Goal: Book appointment/travel/reservation

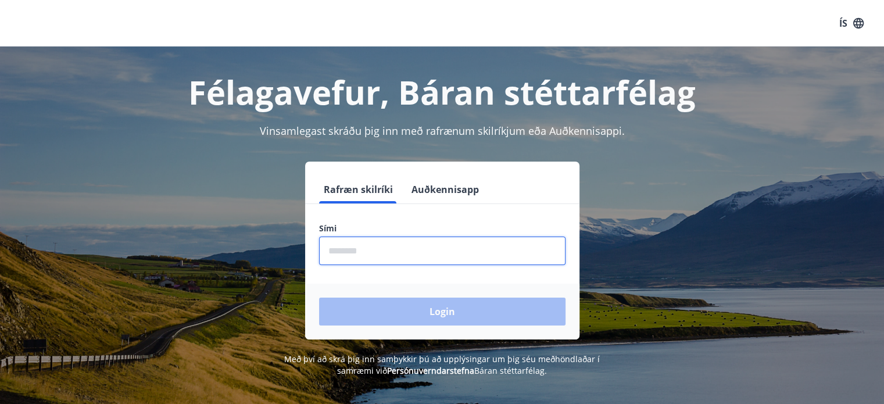
click at [359, 251] on input "phone" at bounding box center [442, 251] width 247 height 28
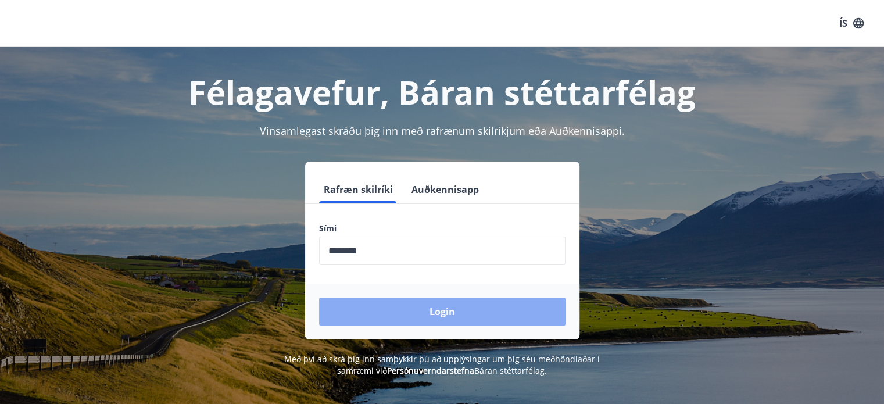
click at [387, 304] on button "Login" at bounding box center [442, 312] width 247 height 28
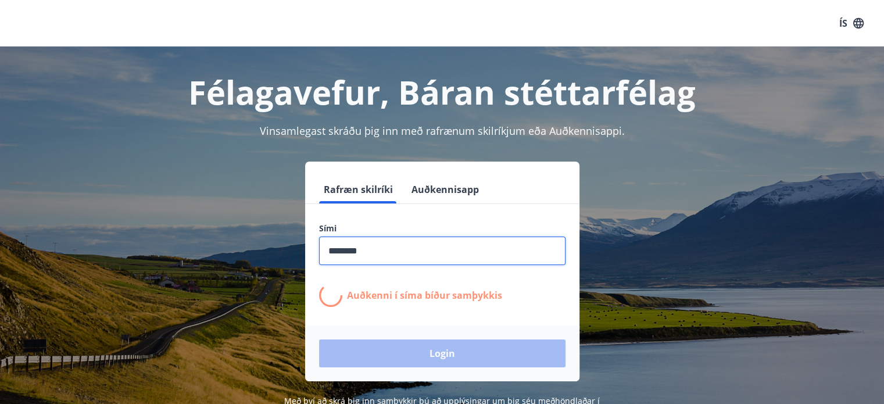
click at [351, 255] on input "phone" at bounding box center [442, 251] width 247 height 28
type input "********"
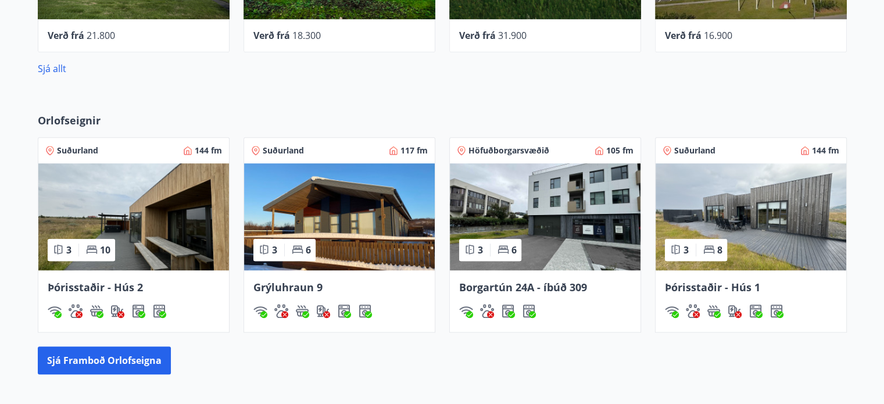
scroll to position [674, 0]
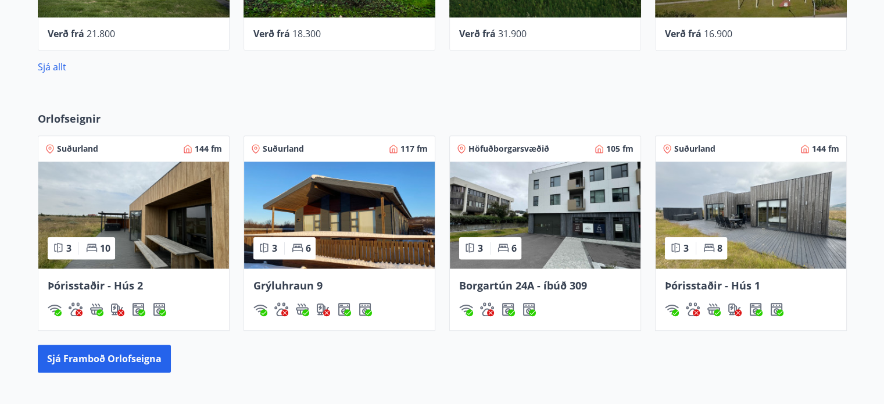
click at [121, 213] on img at bounding box center [133, 215] width 191 height 107
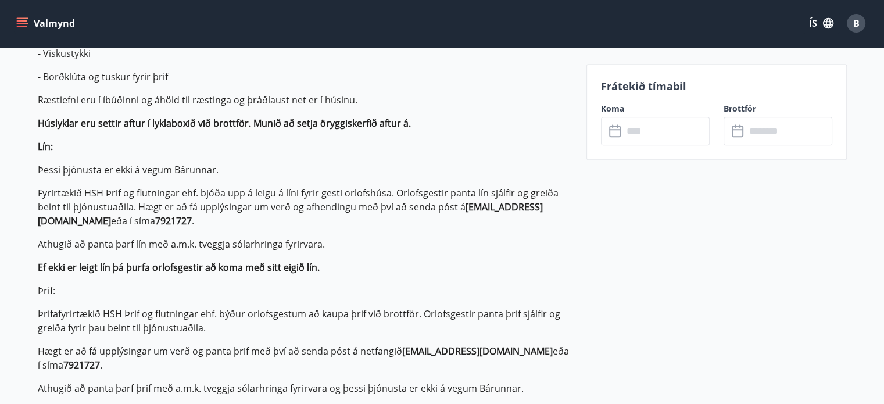
scroll to position [430, 0]
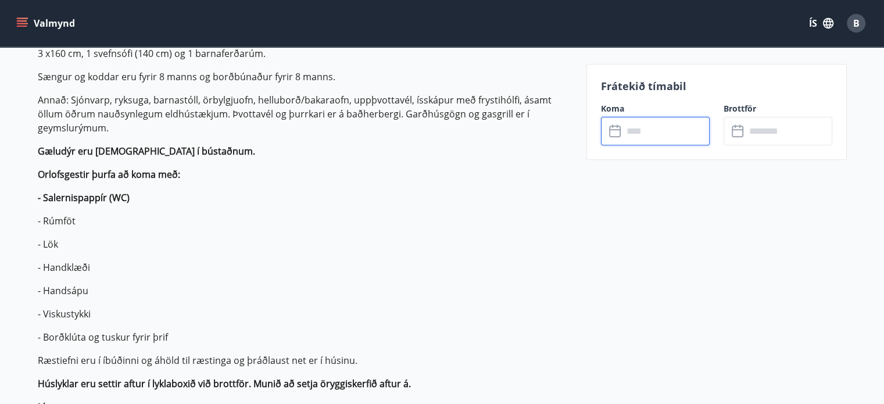
click at [665, 132] on input "text" at bounding box center [666, 131] width 87 height 28
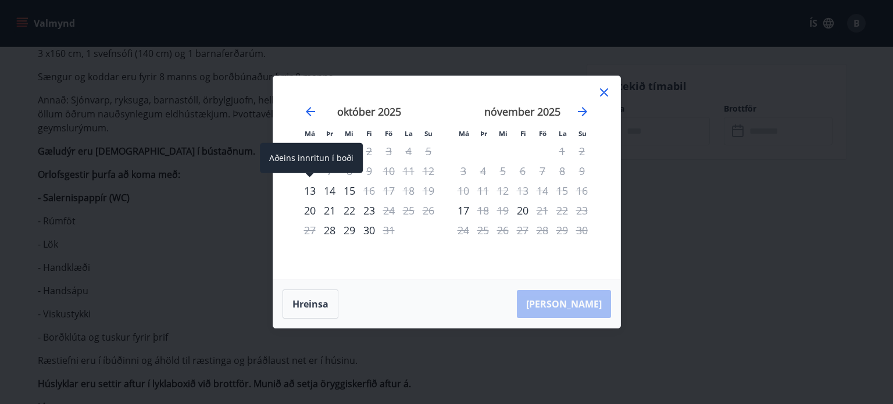
click at [309, 191] on div "13" at bounding box center [310, 191] width 20 height 20
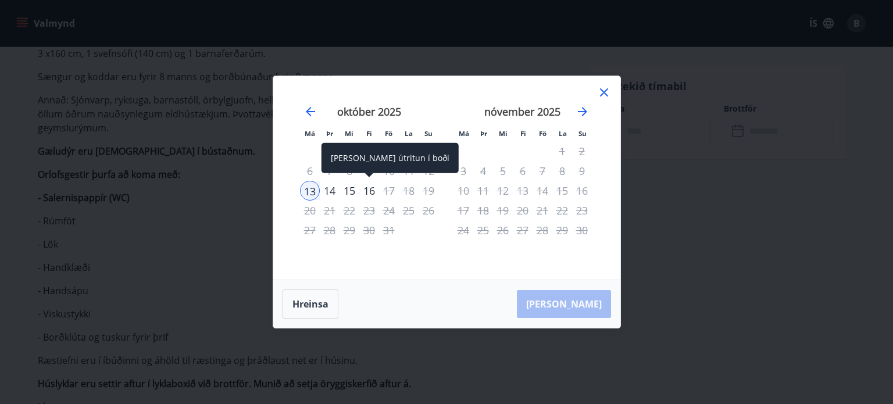
click at [370, 192] on div "16" at bounding box center [369, 191] width 20 height 20
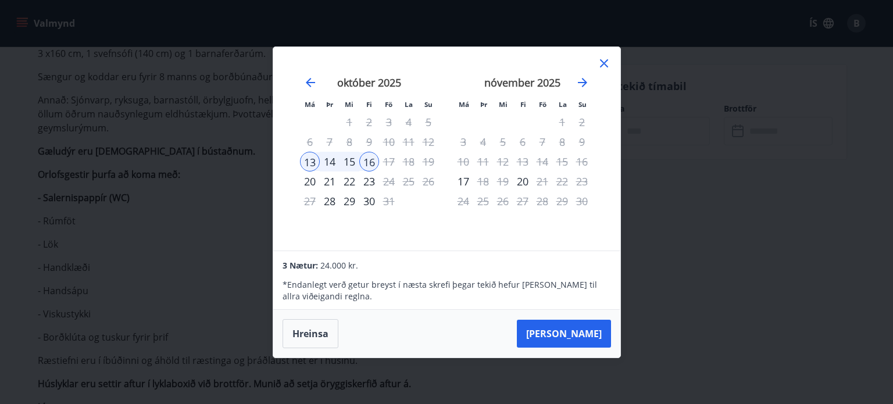
click at [607, 67] on icon at bounding box center [604, 63] width 8 height 8
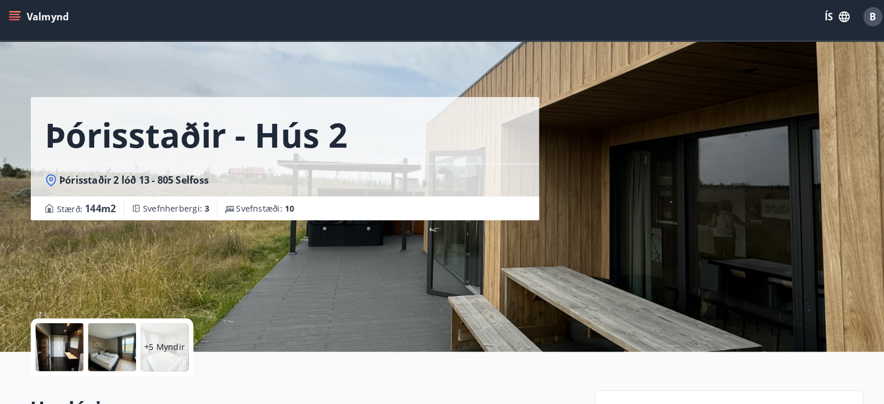
scroll to position [1, 0]
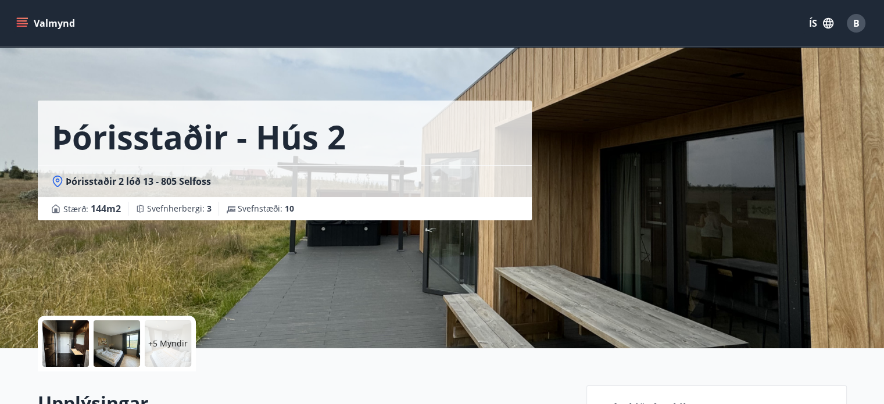
click at [36, 18] on button "Valmynd" at bounding box center [47, 23] width 66 height 21
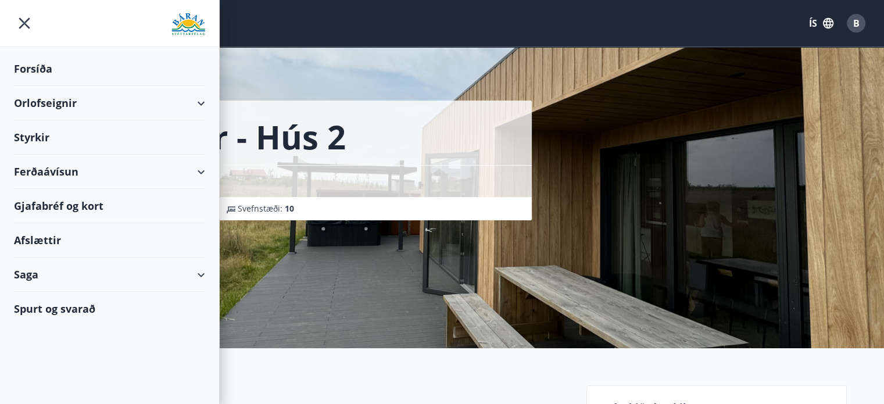
click at [53, 139] on div "Styrkir" at bounding box center [109, 137] width 191 height 34
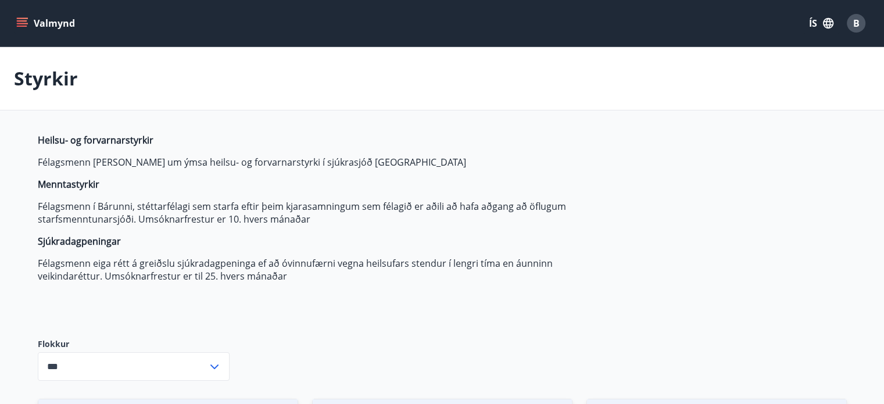
type input "***"
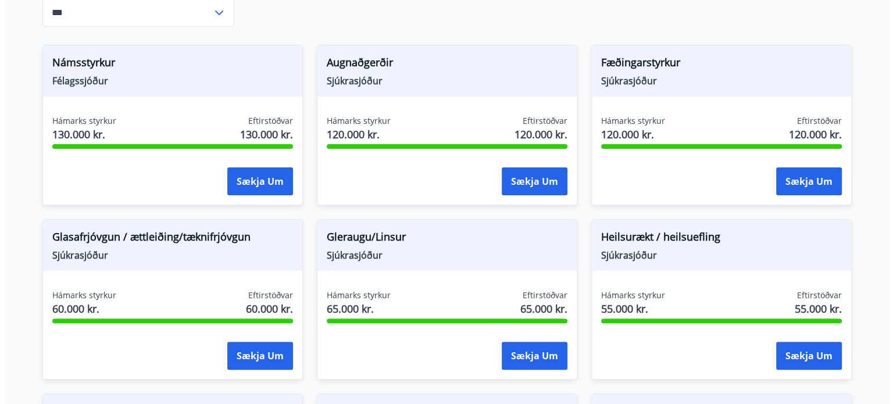
scroll to position [372, 0]
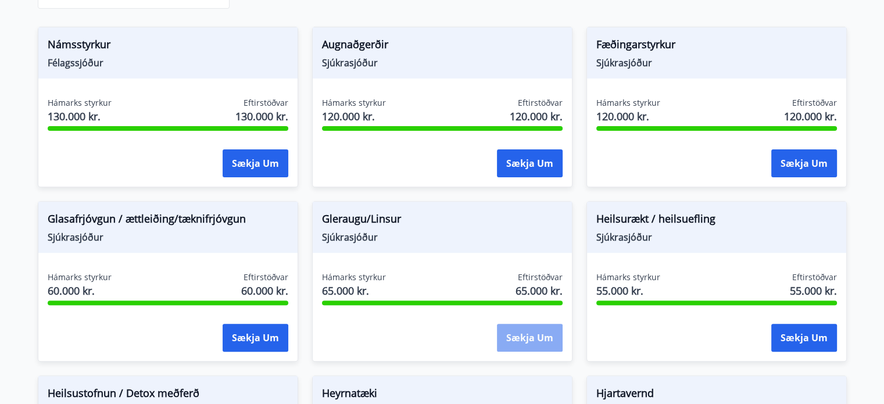
click at [523, 344] on button "Sækja um" at bounding box center [530, 338] width 66 height 28
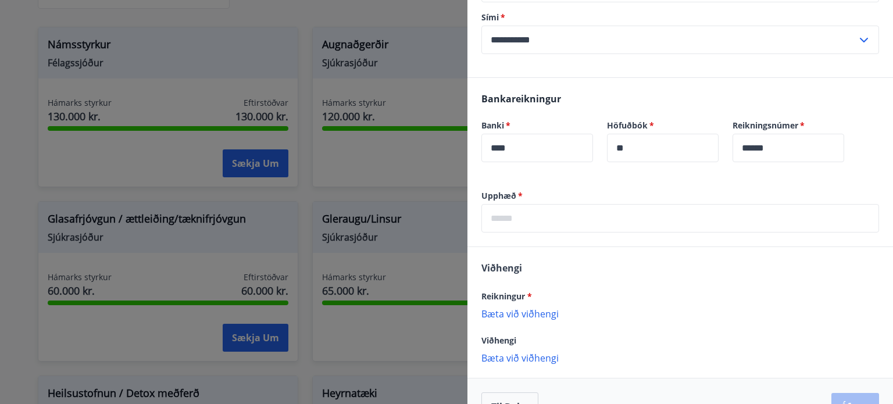
scroll to position [231, 0]
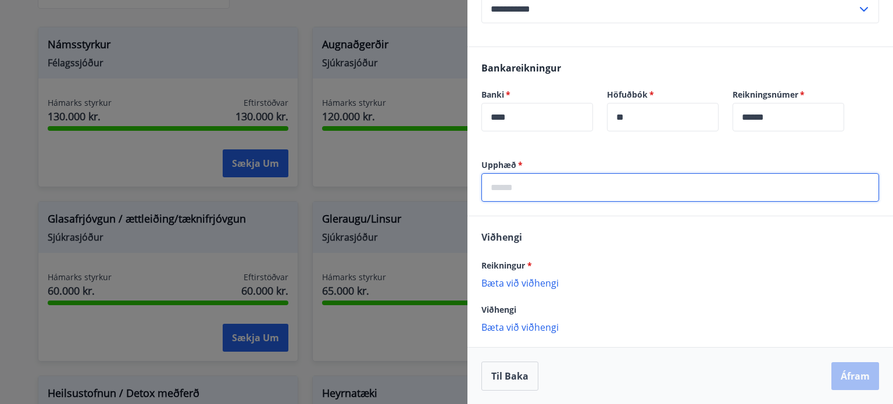
click at [590, 195] on input "text" at bounding box center [680, 187] width 398 height 28
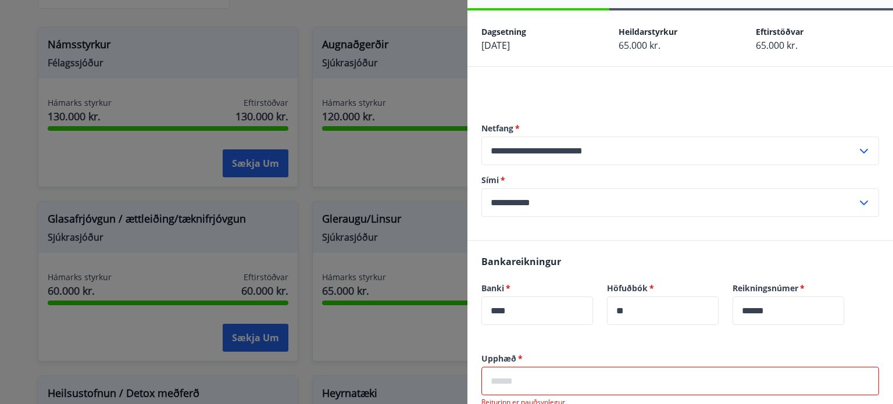
scroll to position [14, 0]
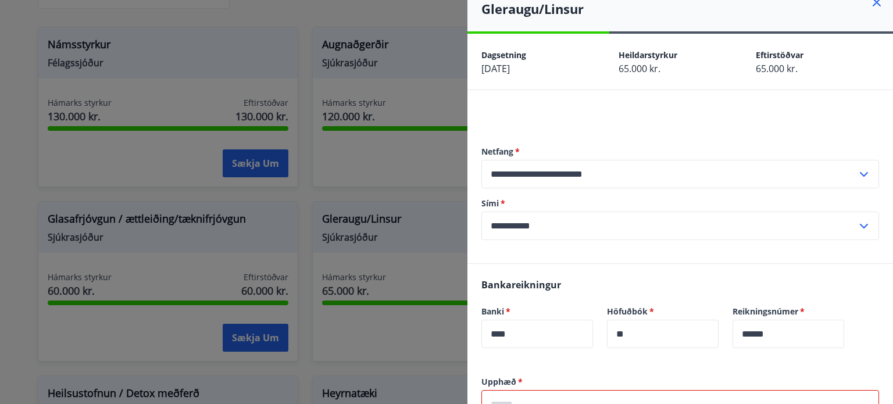
click at [508, 6] on h4 "Gleraugu/Linsur" at bounding box center [687, 8] width 412 height 17
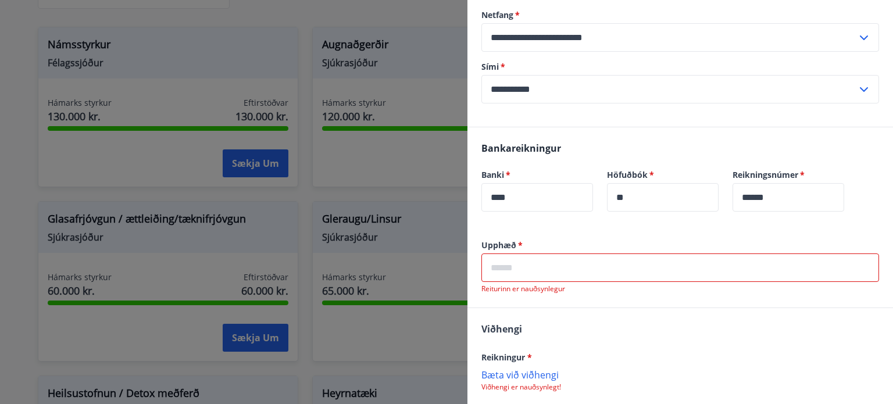
scroll to position [183, 0]
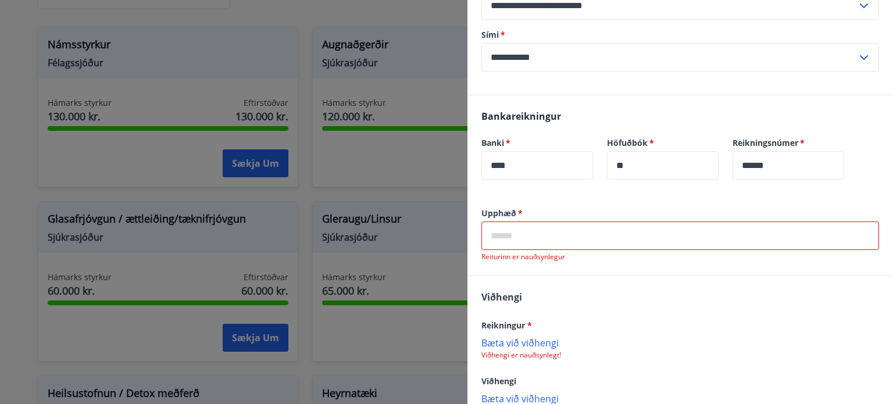
click at [672, 220] on div "Upphæð   * ​ Reiturinn er nauðsynlegur" at bounding box center [680, 235] width 398 height 54
click at [656, 233] on input "text" at bounding box center [680, 236] width 398 height 28
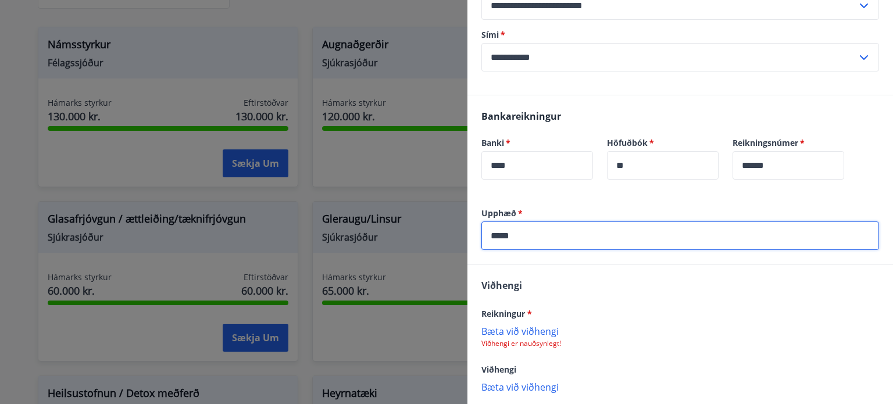
type input "*****"
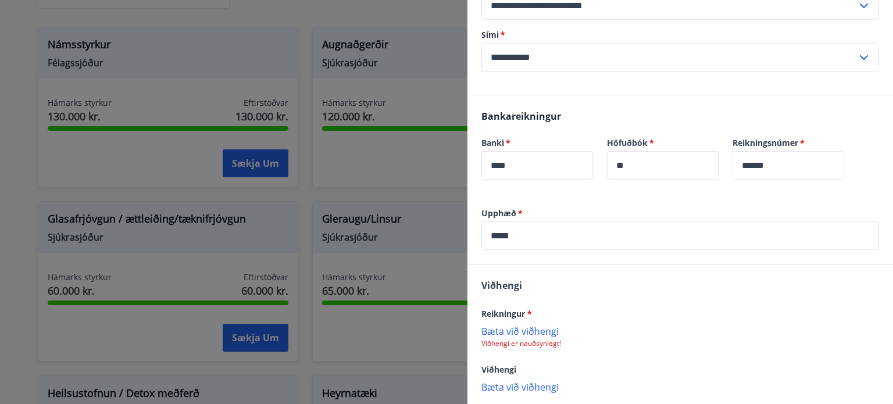
click at [530, 332] on p "Bæta við viðhengi" at bounding box center [680, 331] width 398 height 12
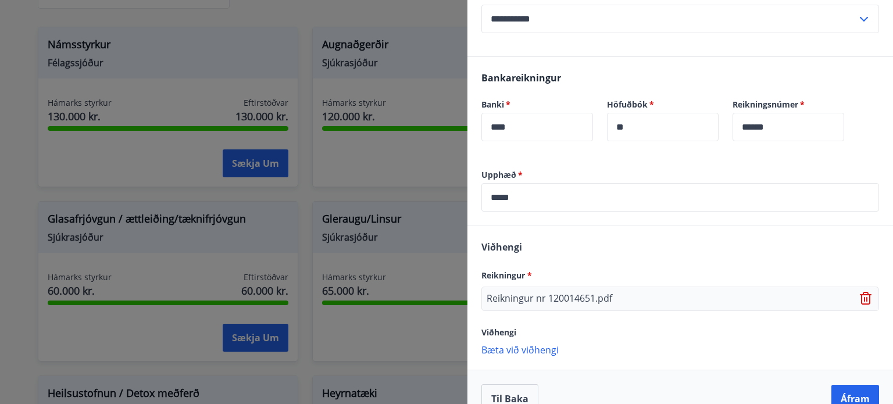
scroll to position [244, 0]
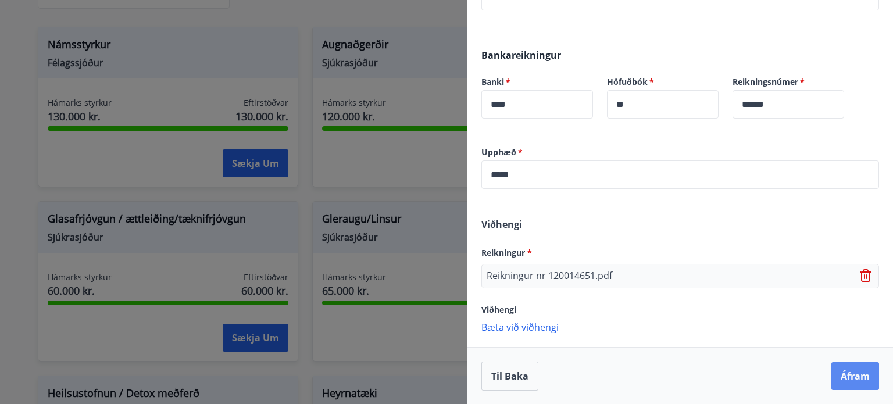
click at [855, 373] on button "Áfram" at bounding box center [855, 376] width 48 height 28
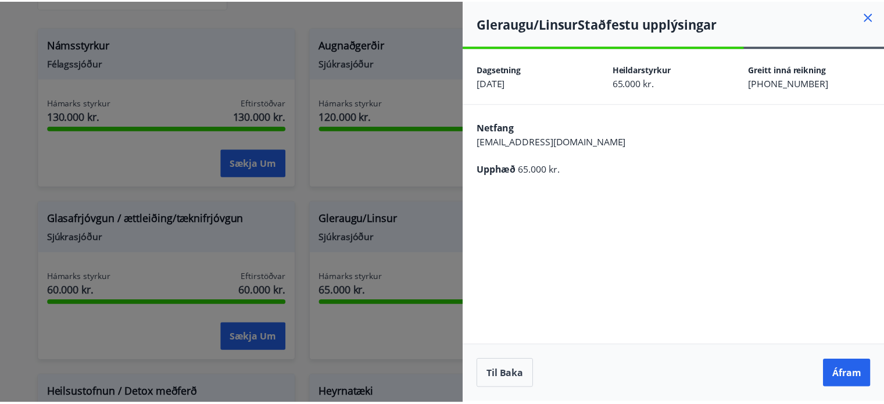
scroll to position [0, 0]
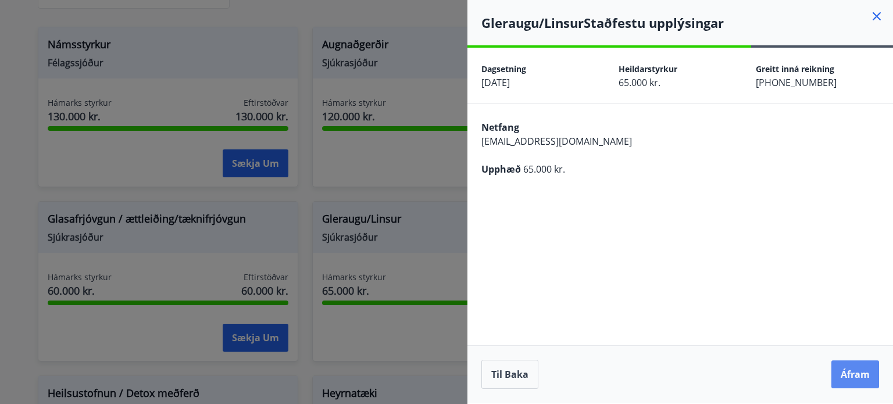
click at [853, 376] on button "Áfram" at bounding box center [855, 374] width 48 height 28
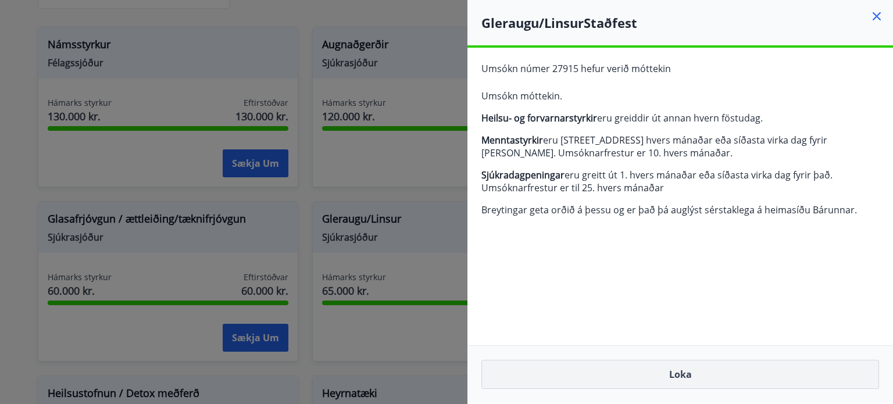
click at [691, 388] on button "Loka" at bounding box center [680, 374] width 398 height 29
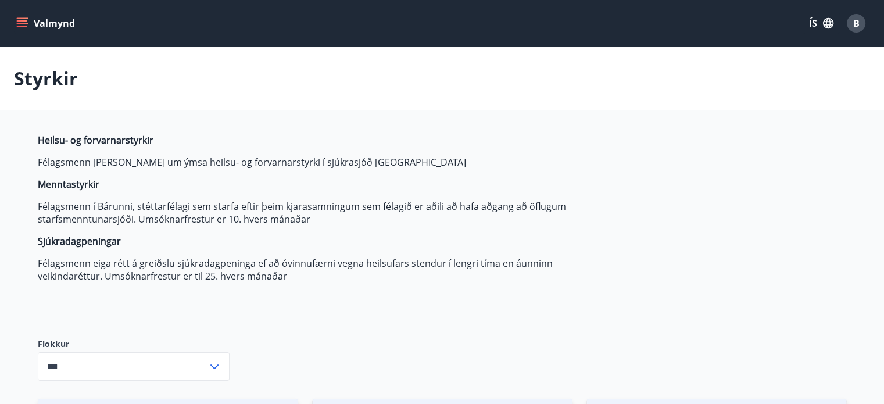
click at [852, 23] on div "B" at bounding box center [856, 23] width 19 height 19
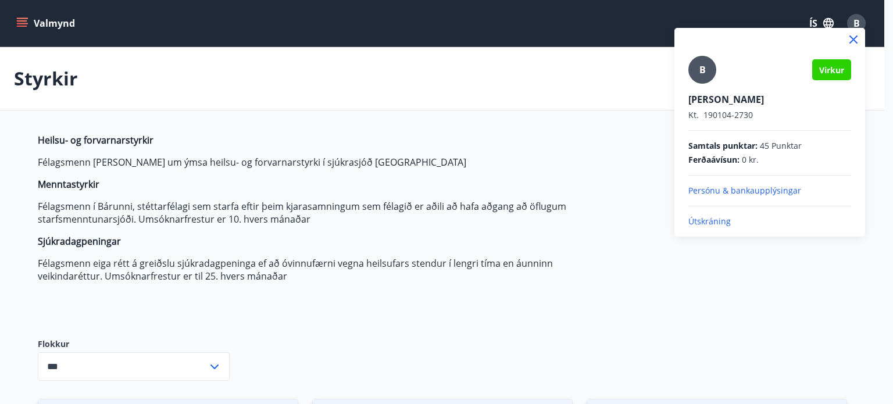
click at [745, 192] on p "Persónu & bankaupplýsingar" at bounding box center [769, 191] width 163 height 12
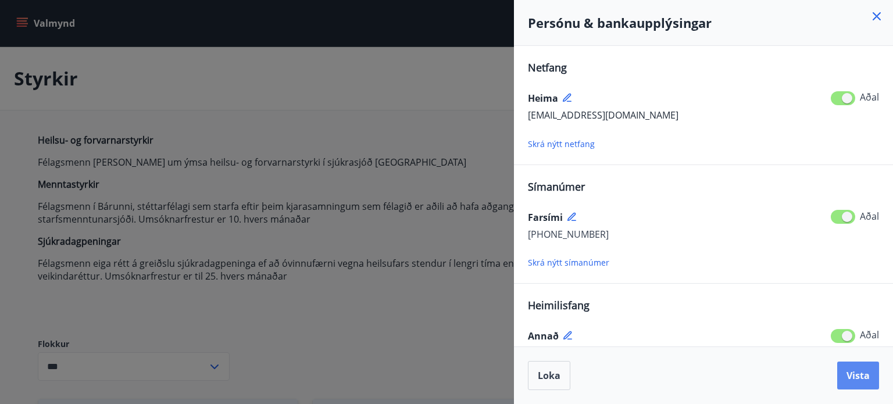
click at [852, 369] on button "Vista" at bounding box center [858, 376] width 42 height 28
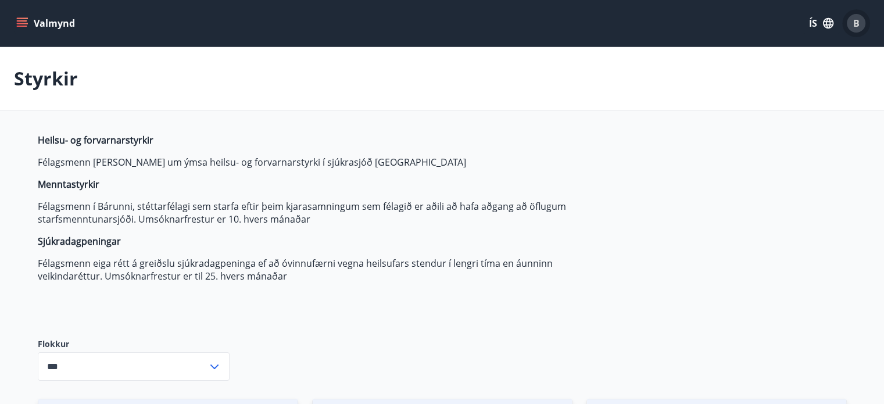
click at [854, 29] on span "B" at bounding box center [856, 23] width 6 height 13
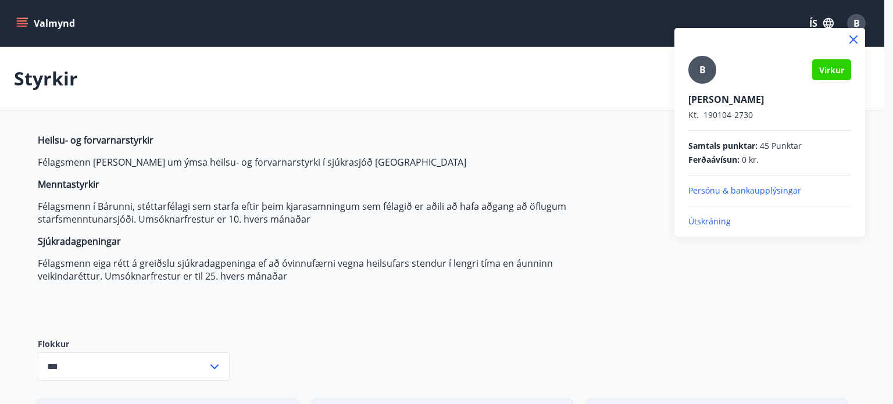
click at [767, 193] on p "Persónu & bankaupplýsingar" at bounding box center [769, 191] width 163 height 12
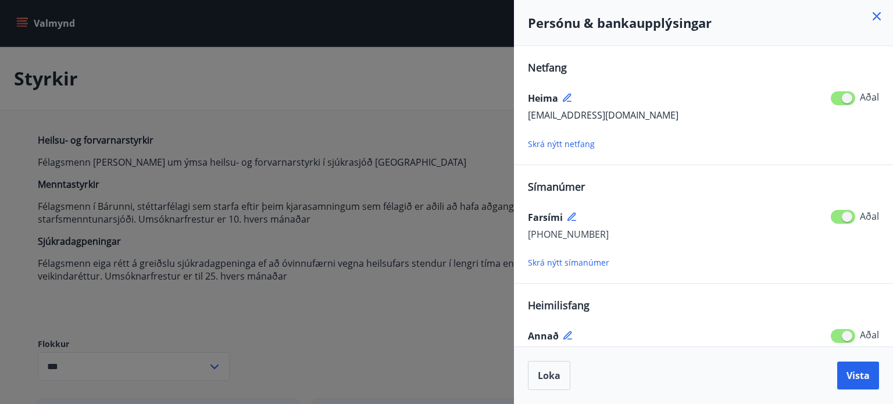
click at [550, 339] on span "Annað" at bounding box center [543, 336] width 31 height 13
click at [568, 333] on icon at bounding box center [568, 336] width 10 height 10
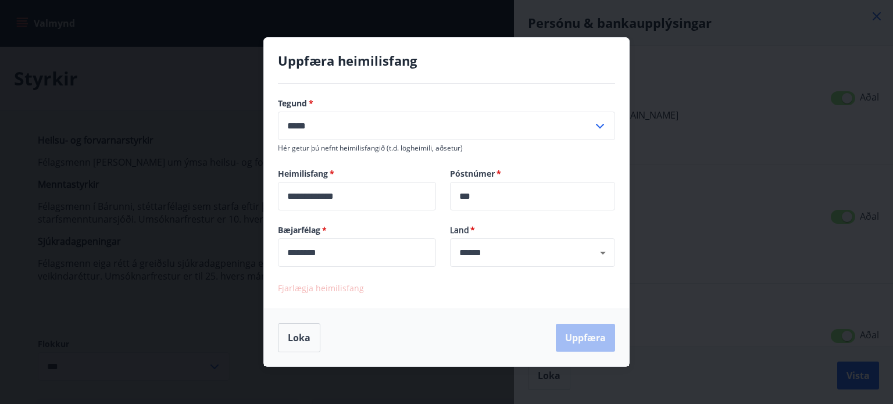
click at [600, 121] on icon at bounding box center [600, 126] width 14 height 14
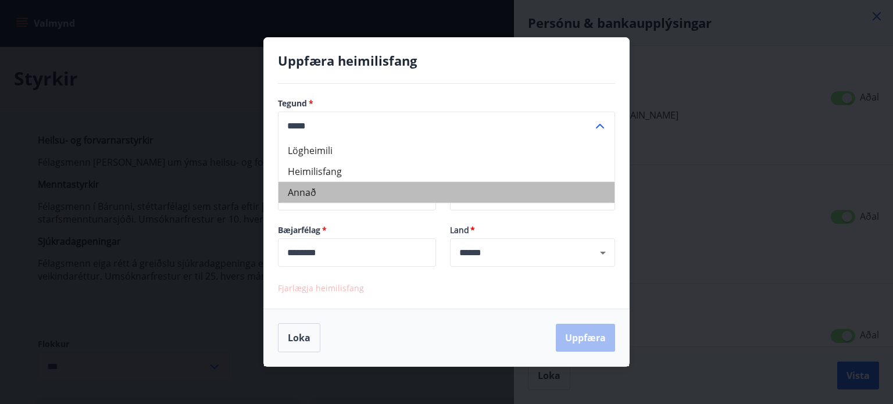
click at [478, 185] on li "Annað" at bounding box center [446, 192] width 336 height 21
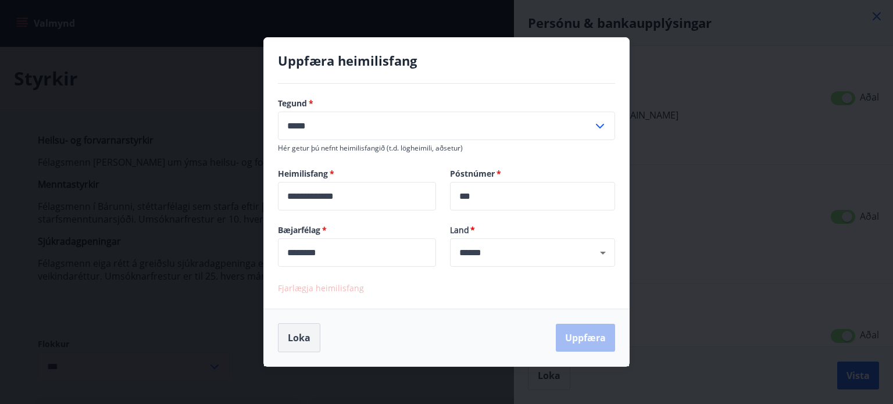
click at [299, 341] on button "Loka" at bounding box center [299, 337] width 42 height 29
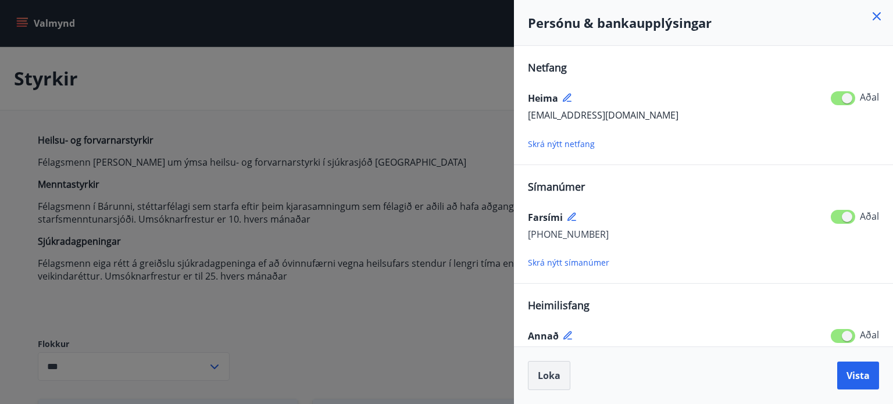
click at [560, 374] on button "Loka" at bounding box center [549, 375] width 42 height 29
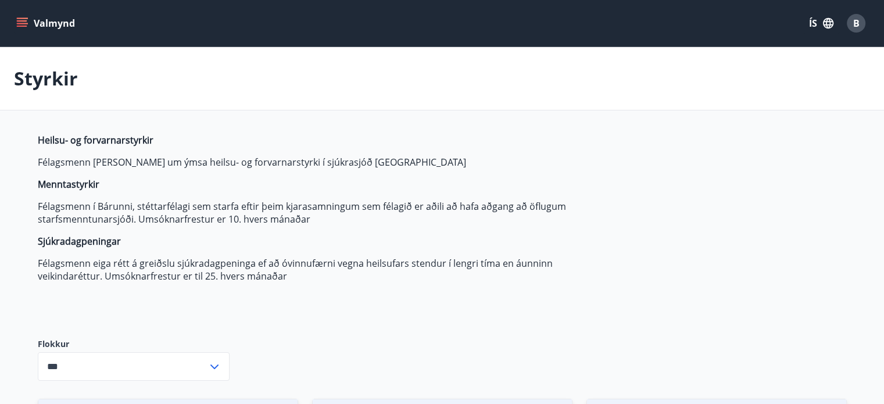
click at [863, 27] on div "B" at bounding box center [856, 23] width 19 height 19
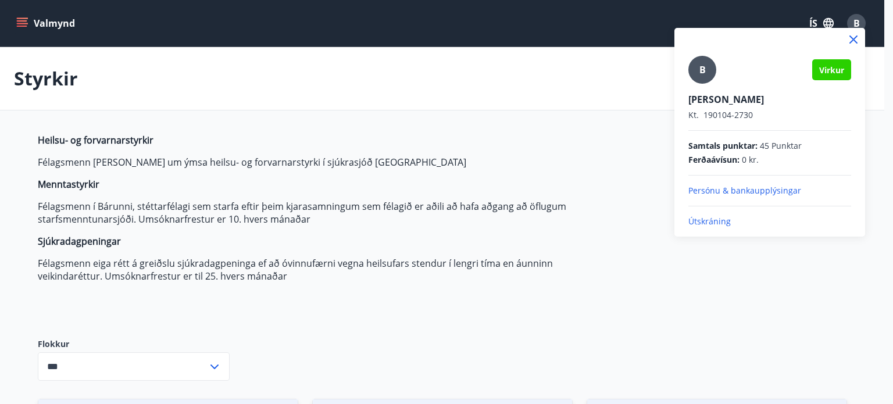
click at [771, 192] on p "Persónu & bankaupplýsingar" at bounding box center [769, 191] width 163 height 12
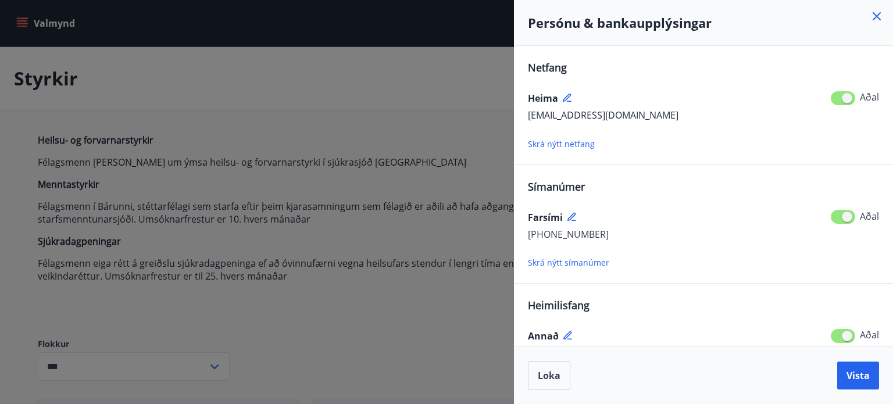
click at [876, 18] on icon at bounding box center [877, 16] width 8 height 8
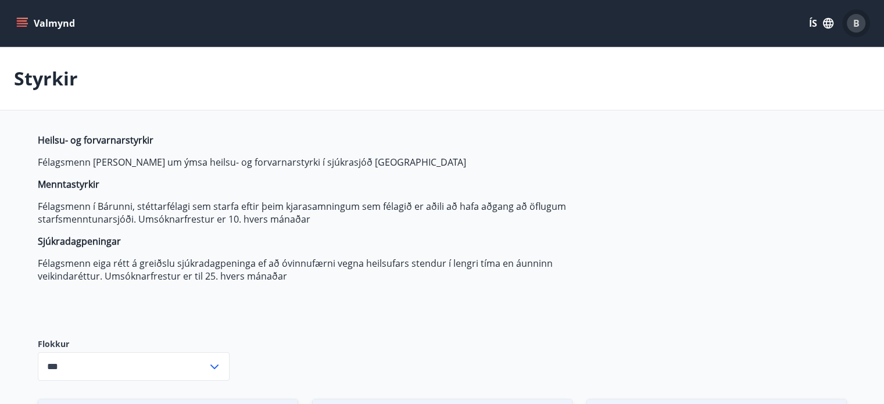
click at [856, 21] on span "B" at bounding box center [856, 23] width 6 height 13
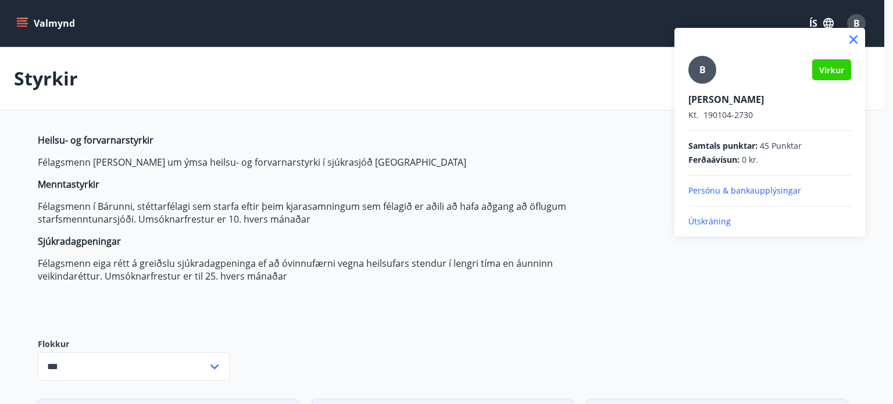
click at [788, 102] on p "[PERSON_NAME]" at bounding box center [769, 99] width 163 height 13
click at [706, 69] on div "B" at bounding box center [702, 70] width 28 height 28
click at [706, 85] on input "B" at bounding box center [767, 91] width 158 height 12
click at [729, 197] on div "B Virkur [PERSON_NAME] [PERSON_NAME]. 190104-2730 Samtals punktar : 45 Punktar …" at bounding box center [769, 142] width 163 height 172
click at [572, 183] on div at bounding box center [446, 202] width 893 height 404
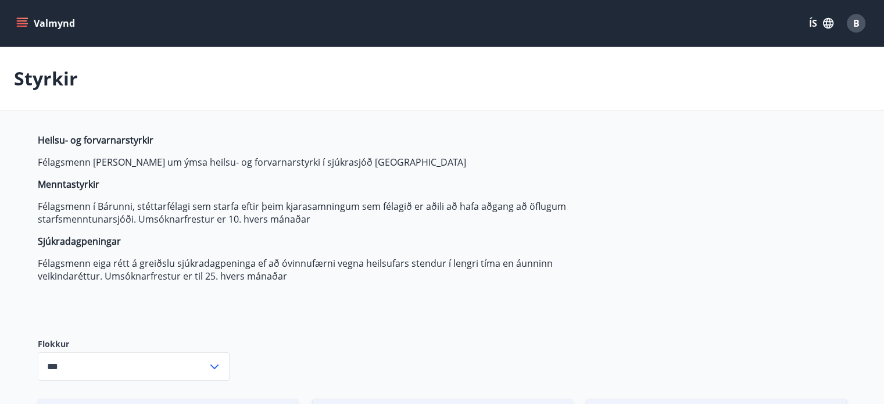
click at [61, 21] on button "Valmynd" at bounding box center [47, 23] width 66 height 21
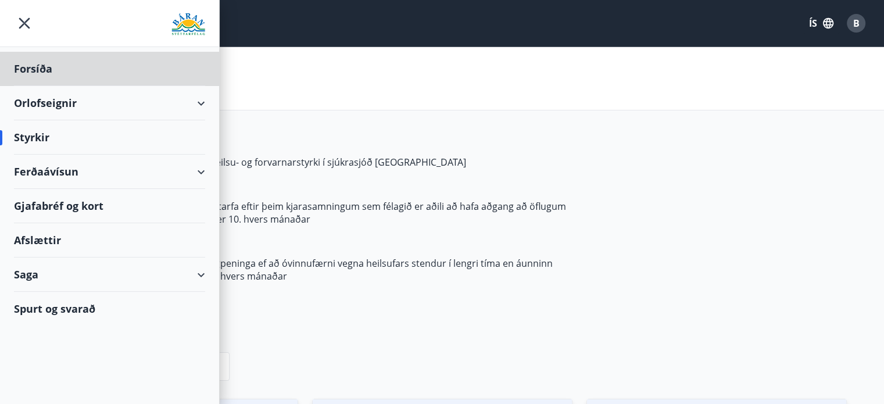
click at [116, 148] on div "Styrkir" at bounding box center [109, 137] width 191 height 34
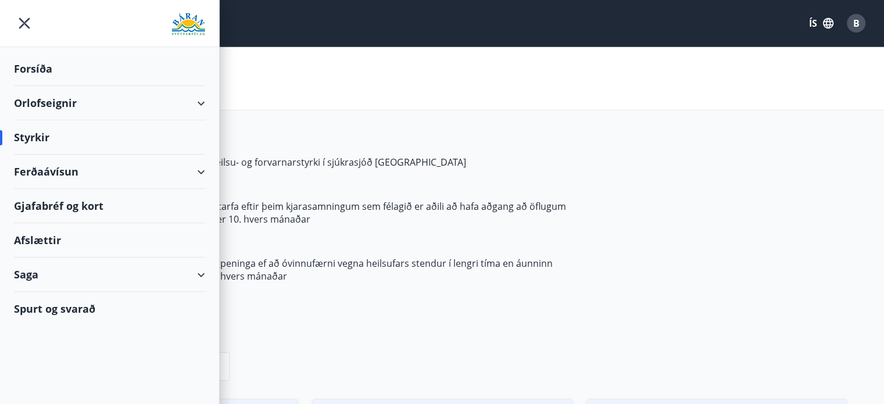
click at [48, 134] on div "Styrkir" at bounding box center [109, 137] width 191 height 34
click at [33, 142] on div "Styrkir" at bounding box center [109, 137] width 191 height 34
click at [363, 177] on span "Heilsu- og forvarnarstyrkir Félagsmenn [PERSON_NAME] um ýmsa heilsu- og forvarn…" at bounding box center [312, 208] width 549 height 149
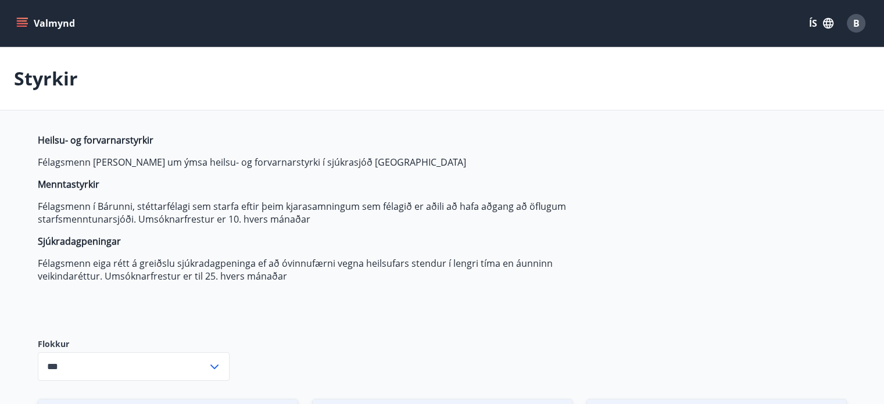
click at [34, 24] on button "Valmynd" at bounding box center [47, 23] width 66 height 21
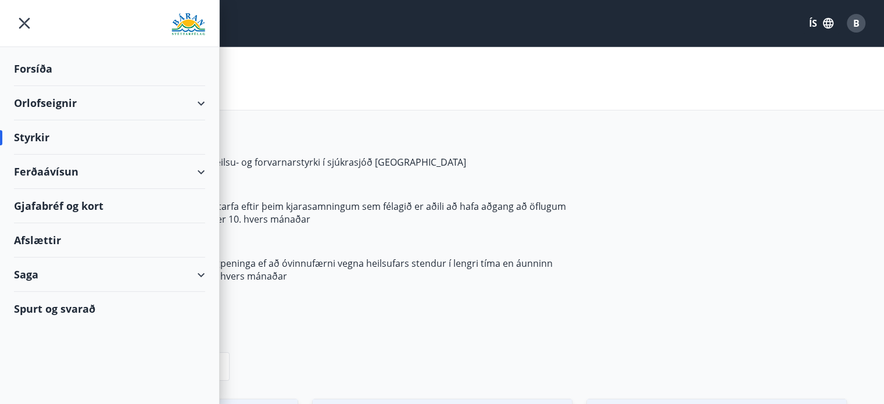
click at [105, 103] on div "Orlofseignir" at bounding box center [109, 103] width 191 height 34
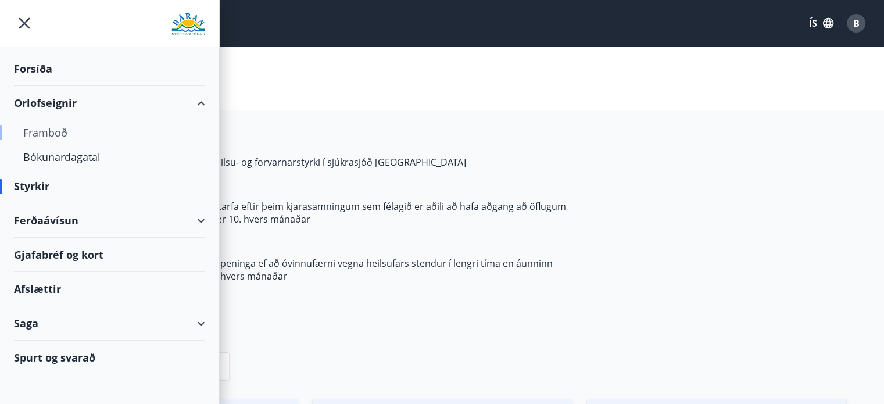
click at [76, 134] on div "Framboð" at bounding box center [109, 132] width 173 height 24
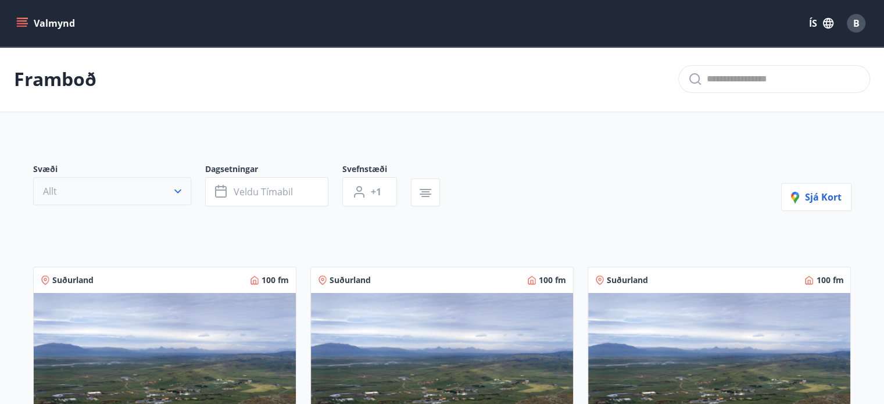
click at [172, 193] on icon "button" at bounding box center [178, 191] width 12 height 12
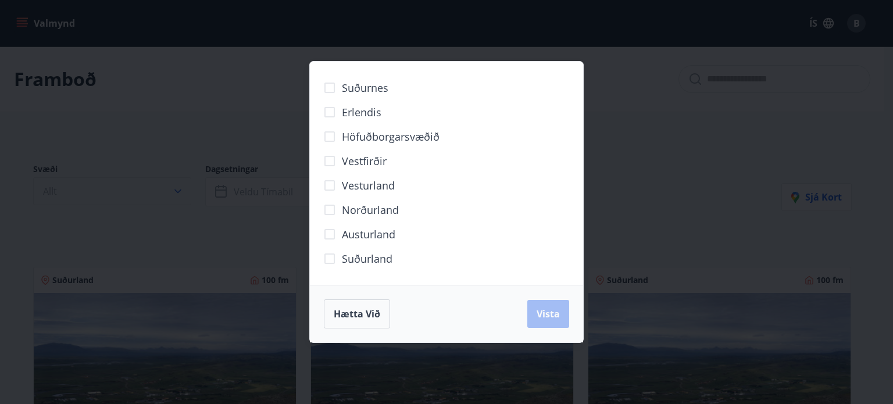
click at [172, 193] on div "Suðurnes Erlendis Höfuðborgarsvæðið [GEOGRAPHIC_DATA] [GEOGRAPHIC_DATA] [GEOGRA…" at bounding box center [446, 202] width 893 height 404
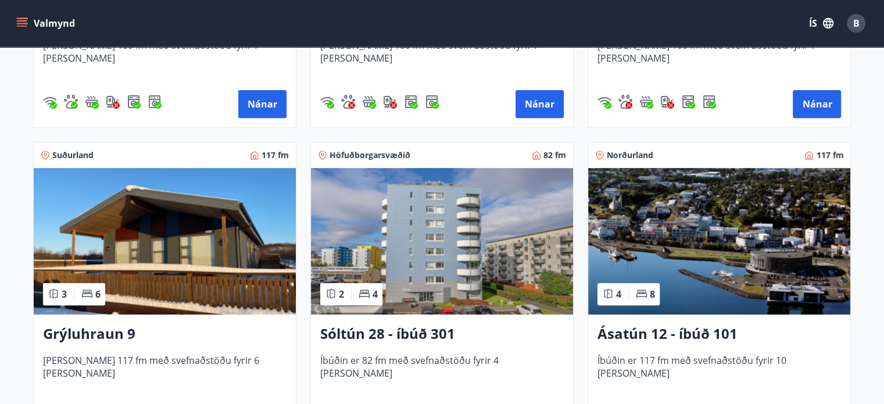
scroll to position [442, 0]
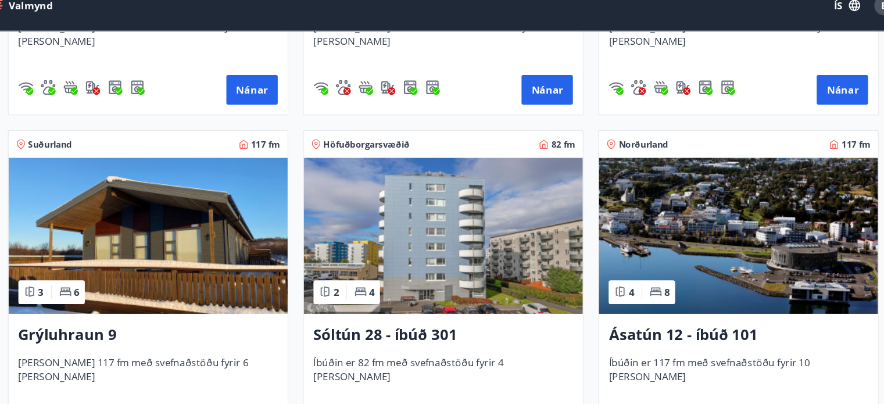
click at [423, 302] on img at bounding box center [442, 239] width 262 height 147
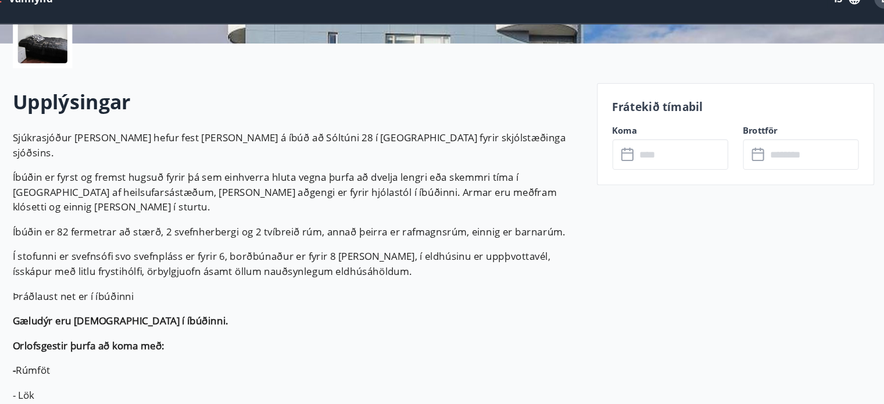
scroll to position [301, 0]
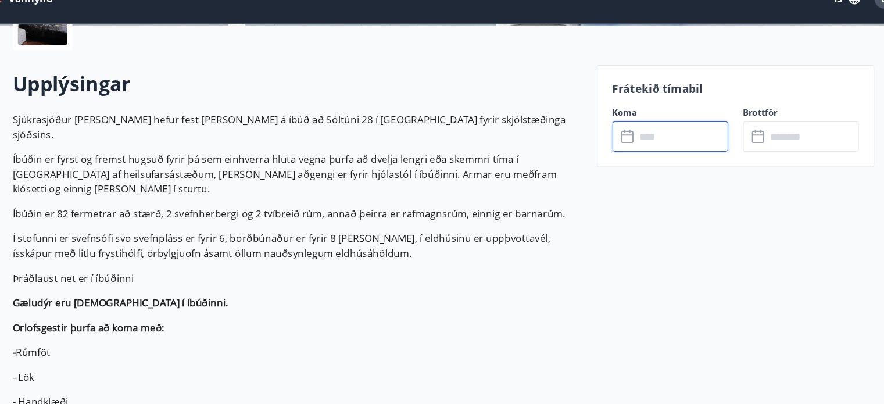
click at [695, 152] on input "text" at bounding box center [666, 152] width 87 height 28
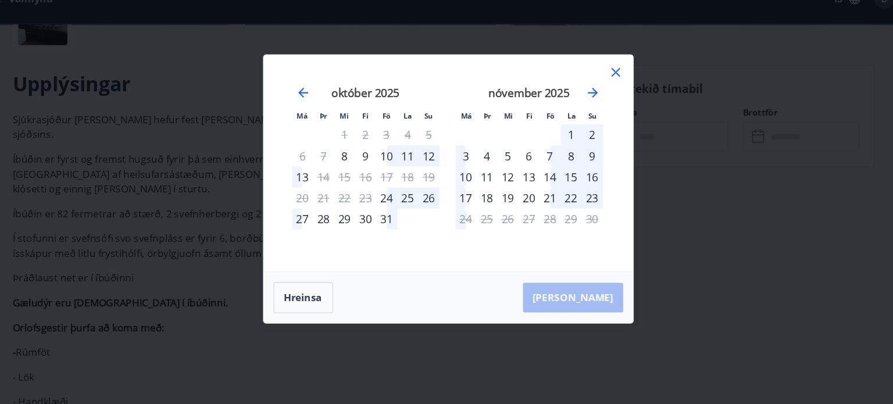
click at [606, 95] on icon at bounding box center [604, 92] width 8 height 8
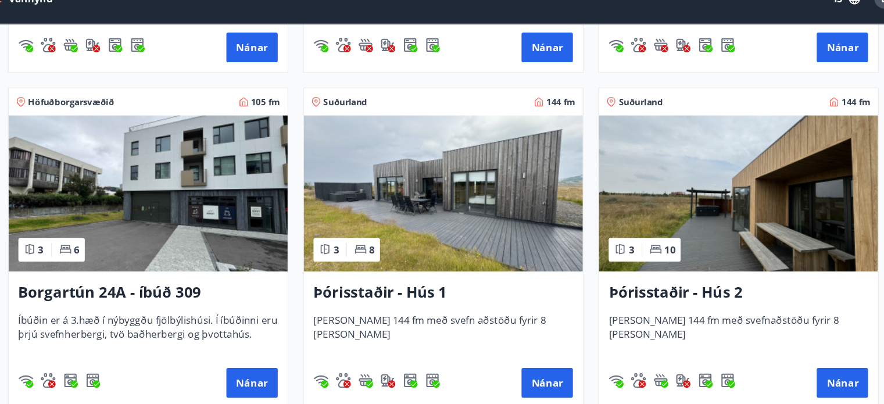
scroll to position [792, 0]
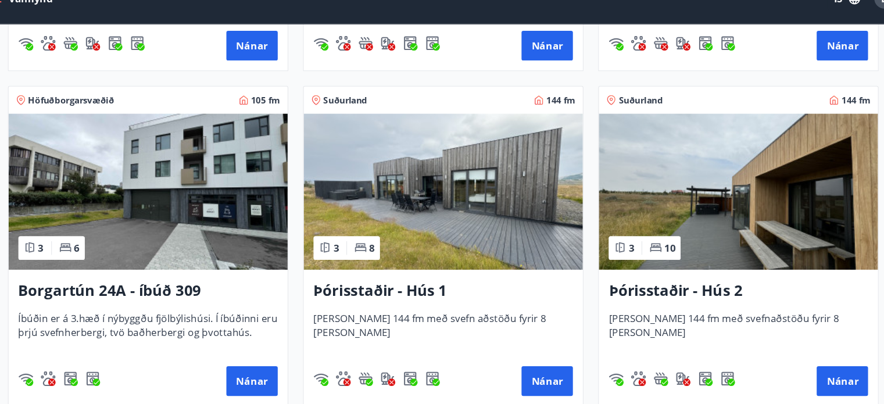
click at [206, 296] on h3 "Borgartún 24A - íbúð 309" at bounding box center [165, 297] width 244 height 21
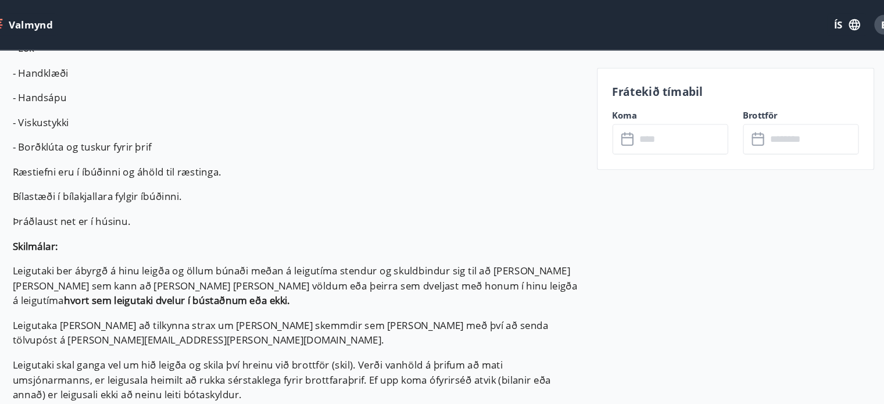
scroll to position [601, 0]
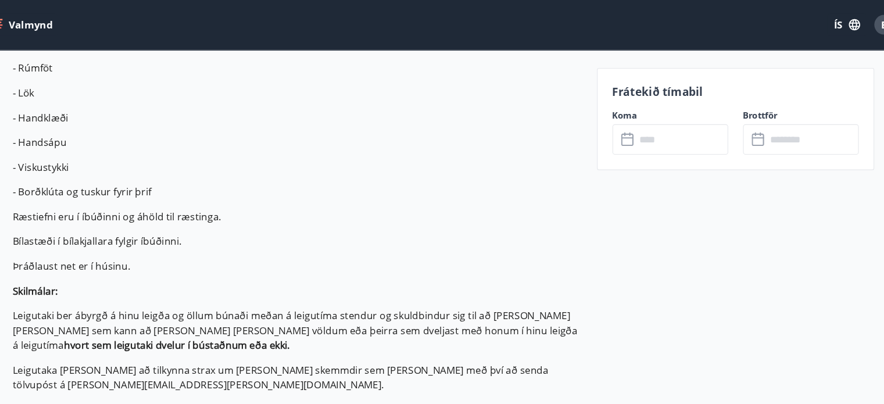
click at [673, 131] on input "text" at bounding box center [666, 131] width 87 height 28
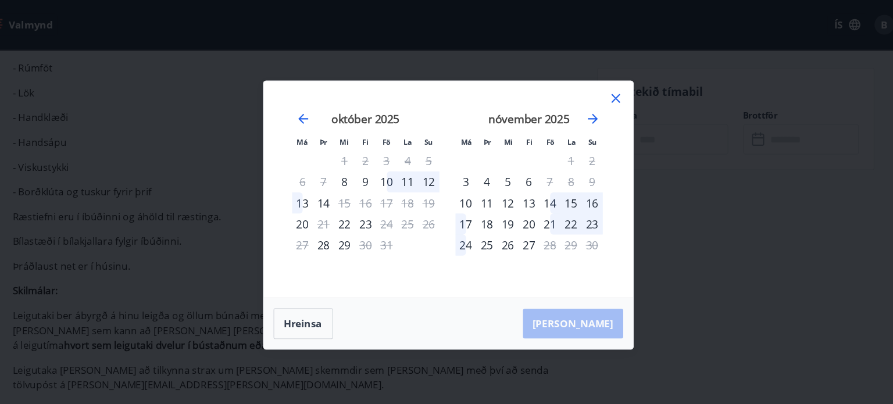
click at [410, 172] on div "11" at bounding box center [409, 171] width 20 height 20
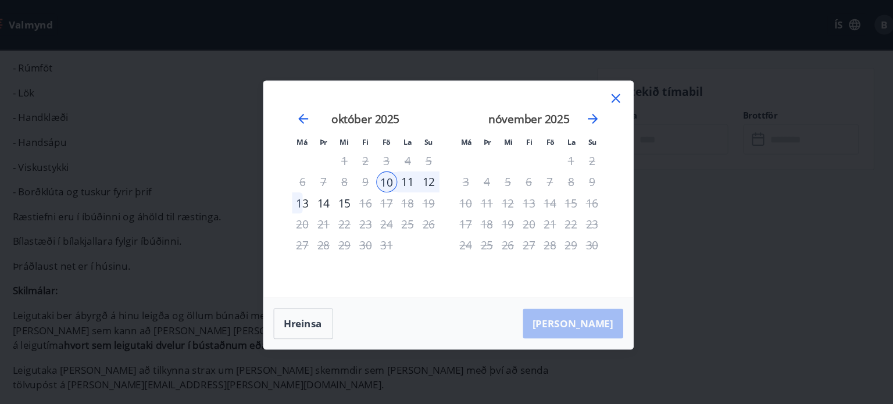
click at [310, 192] on div "13" at bounding box center [310, 191] width 20 height 20
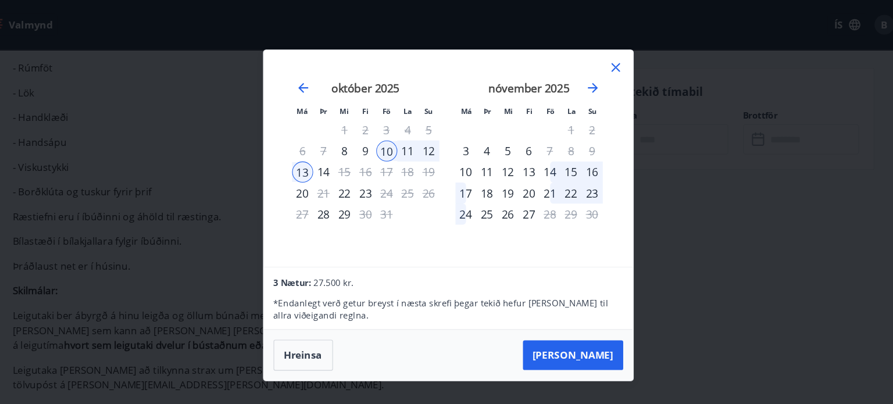
click at [388, 145] on div "10" at bounding box center [389, 142] width 20 height 20
click at [319, 335] on button "Hreinsa" at bounding box center [311, 333] width 56 height 29
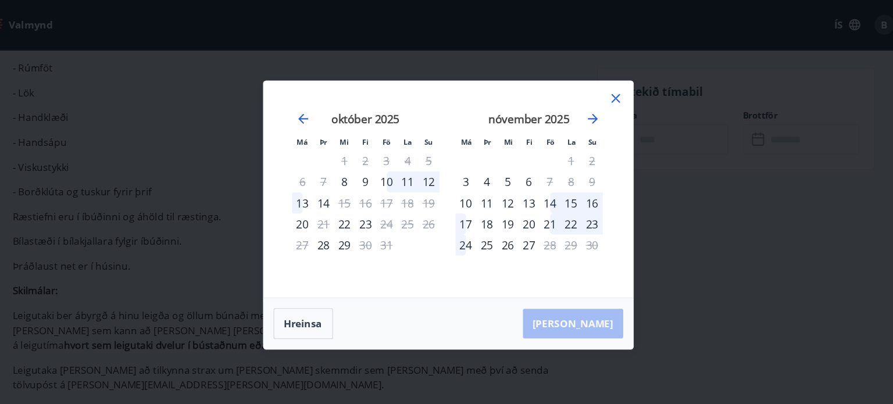
click at [309, 191] on div "13" at bounding box center [310, 191] width 20 height 20
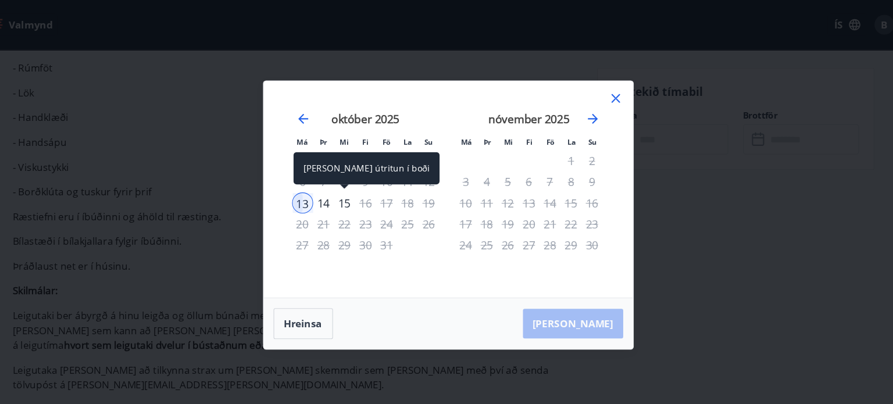
click at [349, 190] on div "15" at bounding box center [350, 191] width 20 height 20
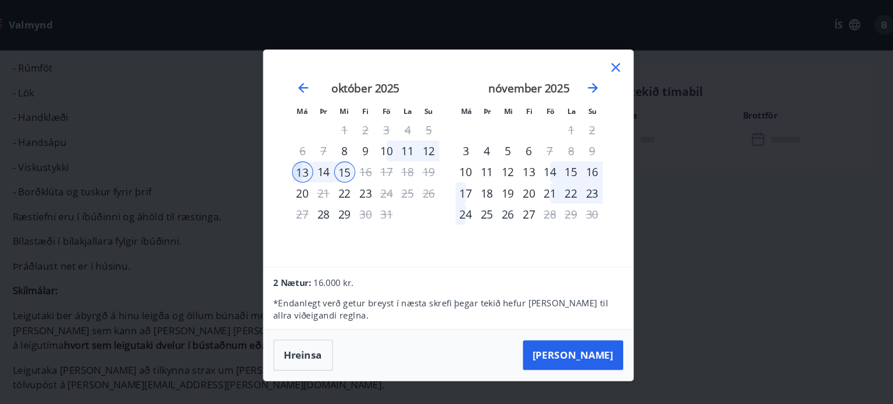
click at [603, 65] on icon at bounding box center [604, 63] width 14 height 14
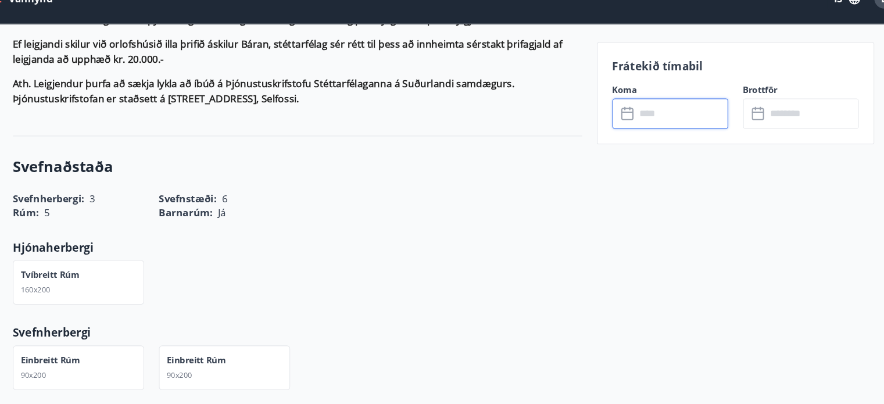
scroll to position [1112, 0]
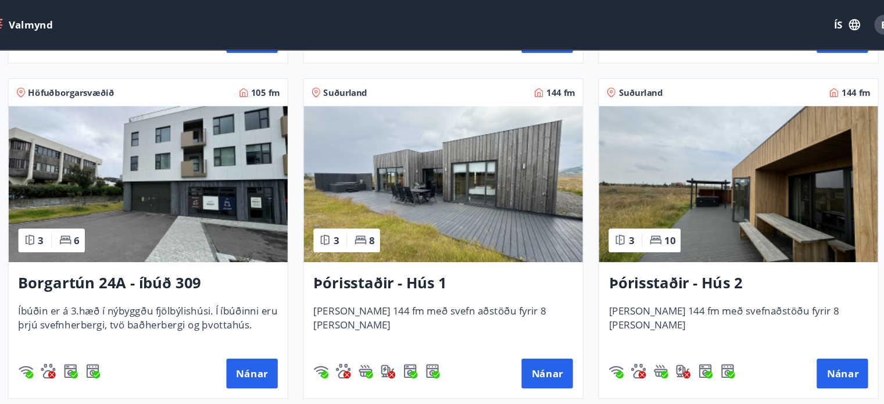
scroll to position [819, 0]
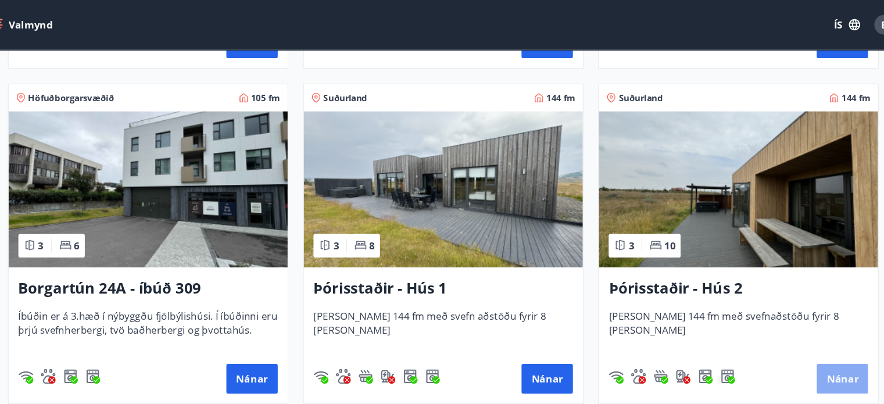
click at [810, 355] on button "Nánar" at bounding box center [817, 356] width 48 height 28
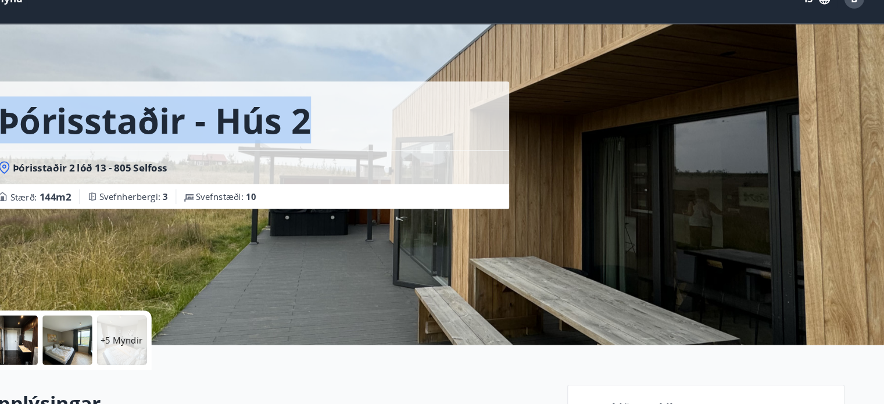
drag, startPoint x: 855, startPoint y: 51, endPoint x: 892, endPoint y: 95, distance: 56.9
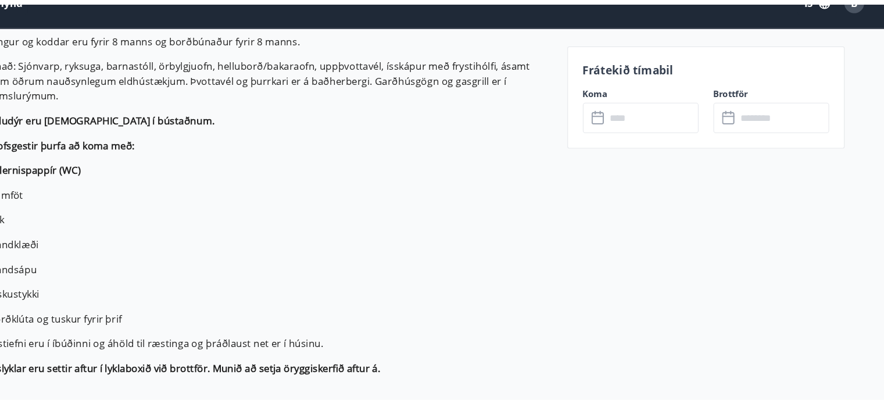
scroll to position [428, 0]
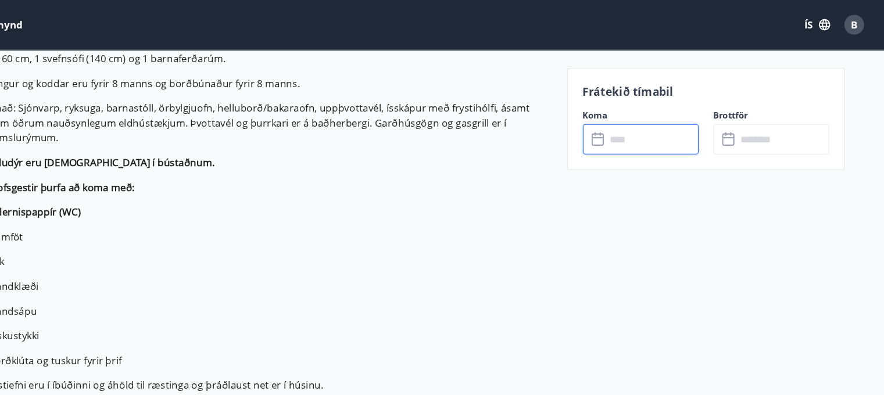
click at [663, 123] on input "text" at bounding box center [666, 131] width 87 height 28
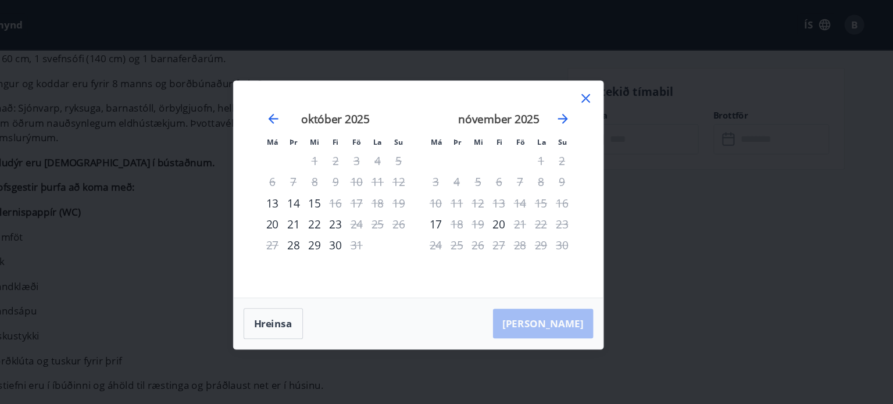
click at [607, 92] on icon at bounding box center [604, 92] width 14 height 14
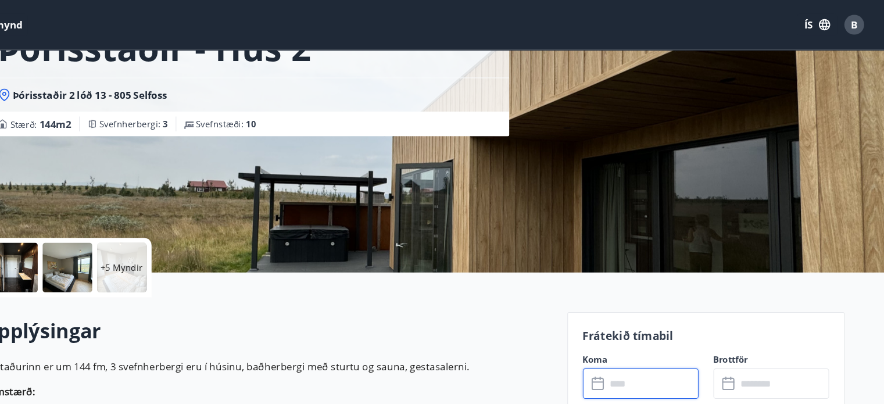
scroll to position [0, 0]
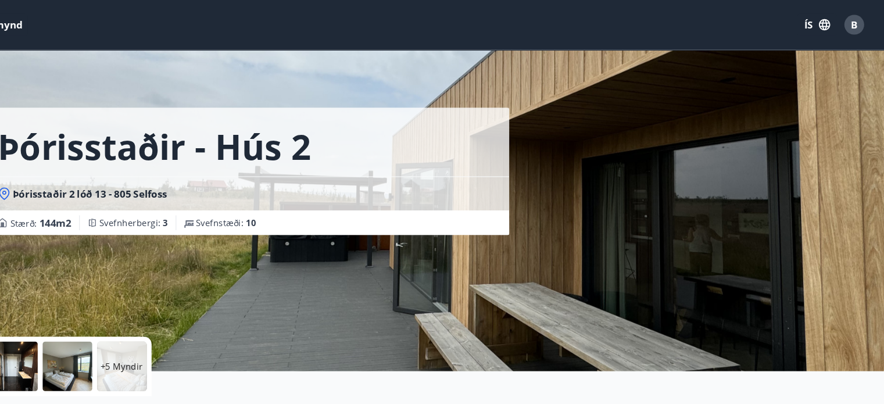
click at [69, 28] on button "Valmynd" at bounding box center [47, 23] width 66 height 21
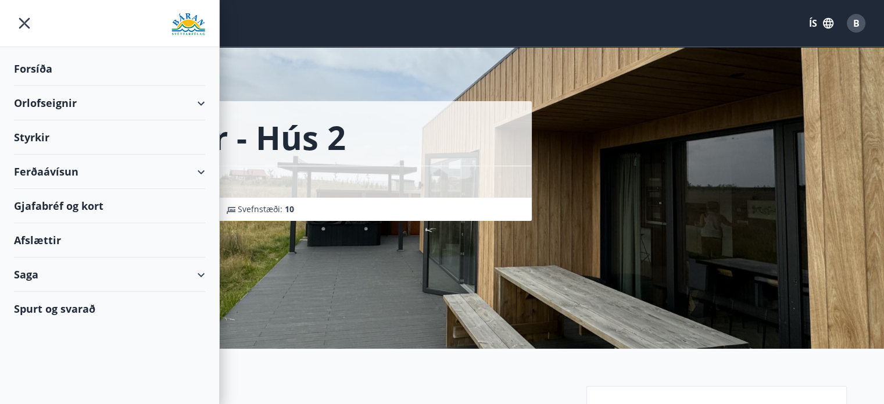
click at [151, 174] on div "Ferðaávísun" at bounding box center [109, 172] width 191 height 34
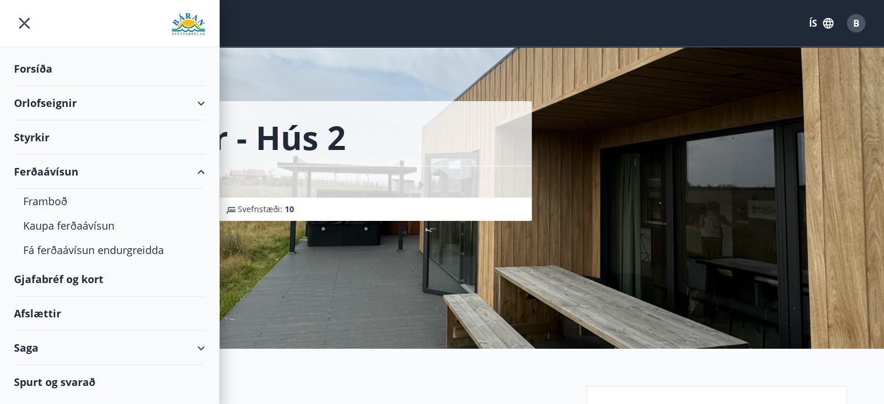
click at [99, 173] on div "Ferðaávísun" at bounding box center [109, 172] width 191 height 34
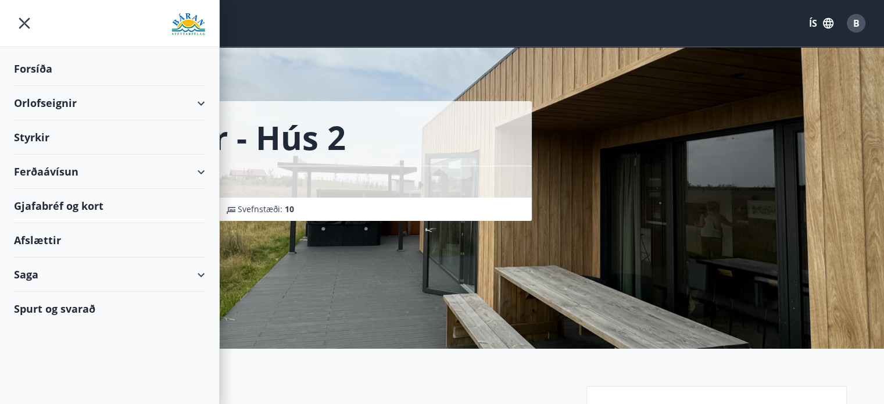
click at [120, 215] on div "Gjafabréf og kort" at bounding box center [109, 206] width 191 height 34
